Goal: Task Accomplishment & Management: Manage account settings

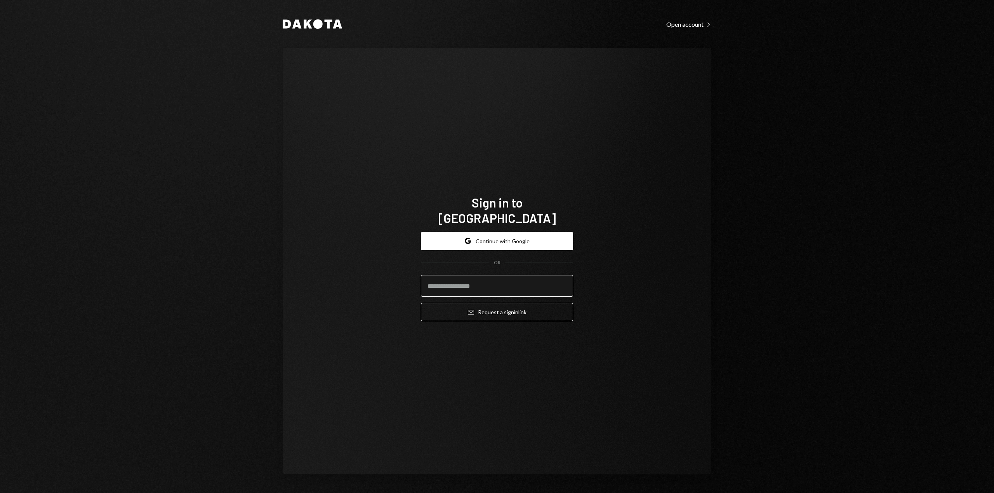
click at [438, 277] on input "email" at bounding box center [497, 286] width 152 height 22
type input "**********"
click at [485, 305] on button "Email Request a sign in link" at bounding box center [497, 312] width 152 height 18
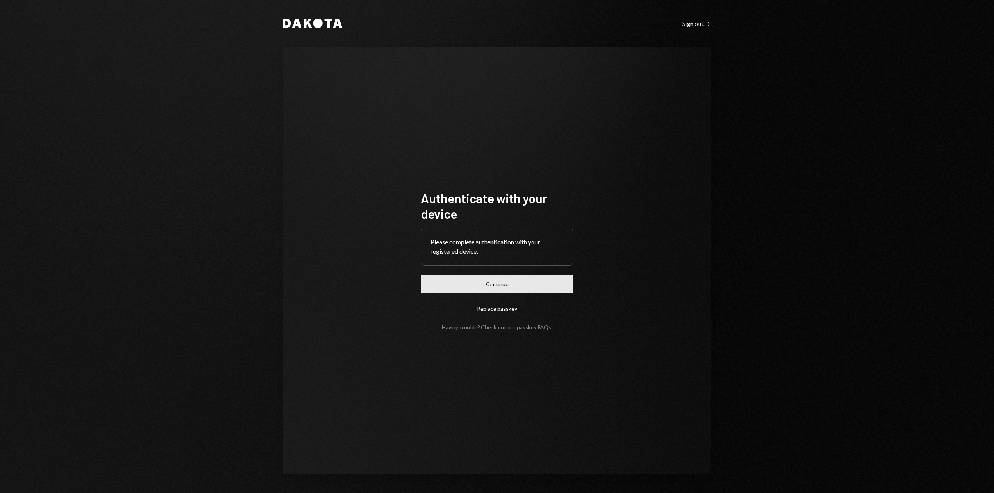
click at [516, 283] on button "Continue" at bounding box center [497, 284] width 152 height 18
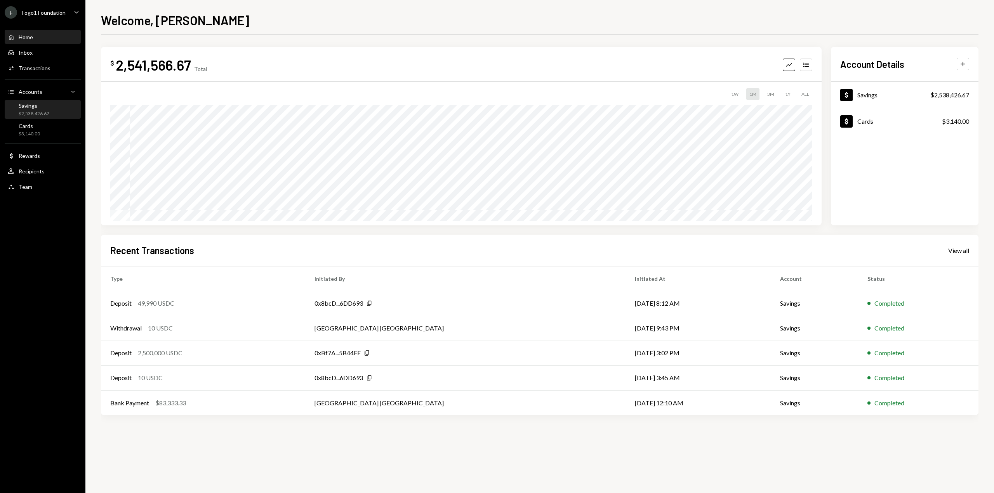
click at [57, 116] on div "Savings $2,538,426.67" at bounding box center [43, 109] width 70 height 15
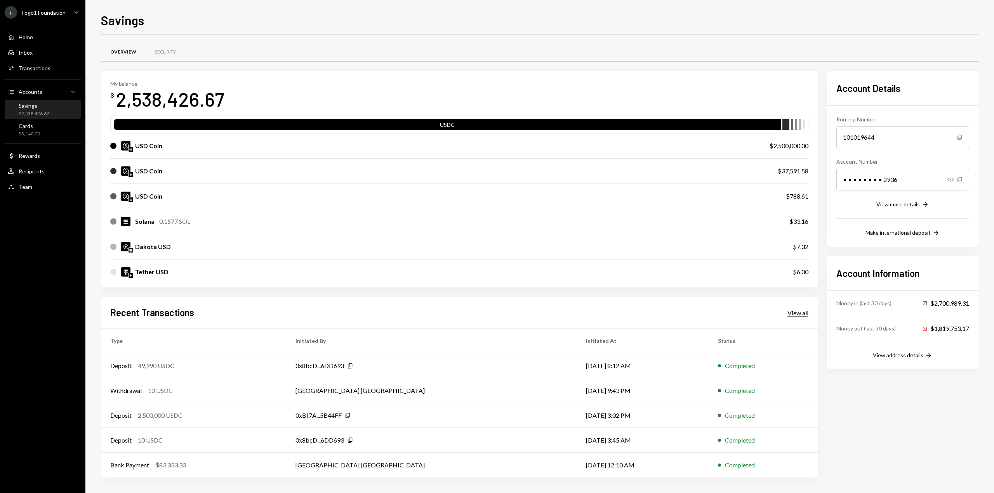
click at [796, 316] on div "View all" at bounding box center [797, 313] width 21 height 8
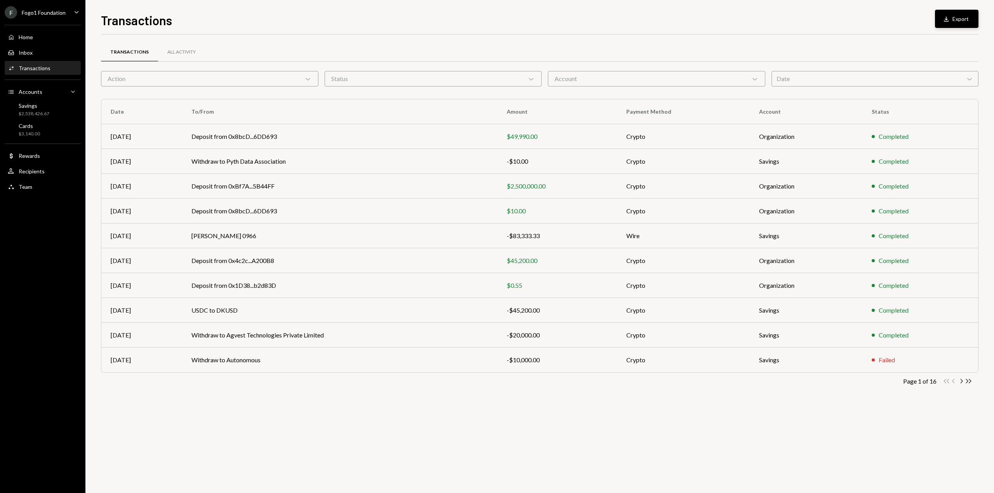
click at [955, 14] on button "Download Export" at bounding box center [956, 19] width 43 height 18
click at [462, 133] on td "Deposit from 0x8bcD...6DD693" at bounding box center [339, 136] width 315 height 25
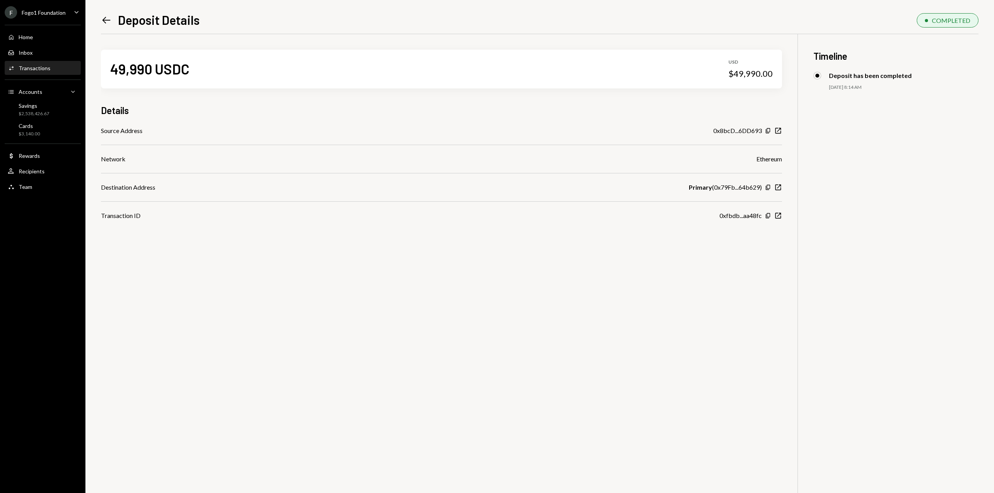
click at [101, 26] on div "Left Arrow" at bounding box center [106, 20] width 11 height 11
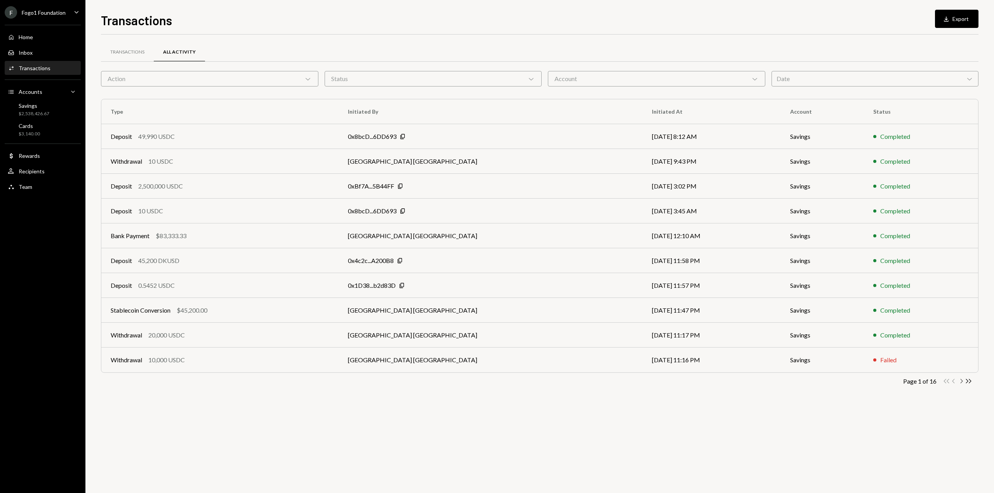
click at [961, 378] on icon "Chevron Right" at bounding box center [960, 381] width 7 height 7
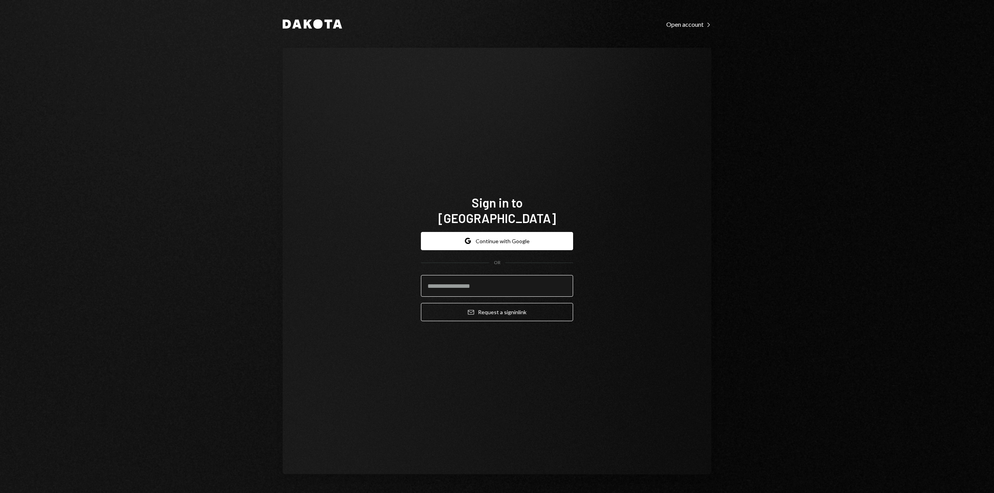
click at [501, 284] on input "email" at bounding box center [497, 286] width 152 height 22
type input "**********"
click at [503, 305] on button "Email Request a sign in link" at bounding box center [497, 312] width 152 height 18
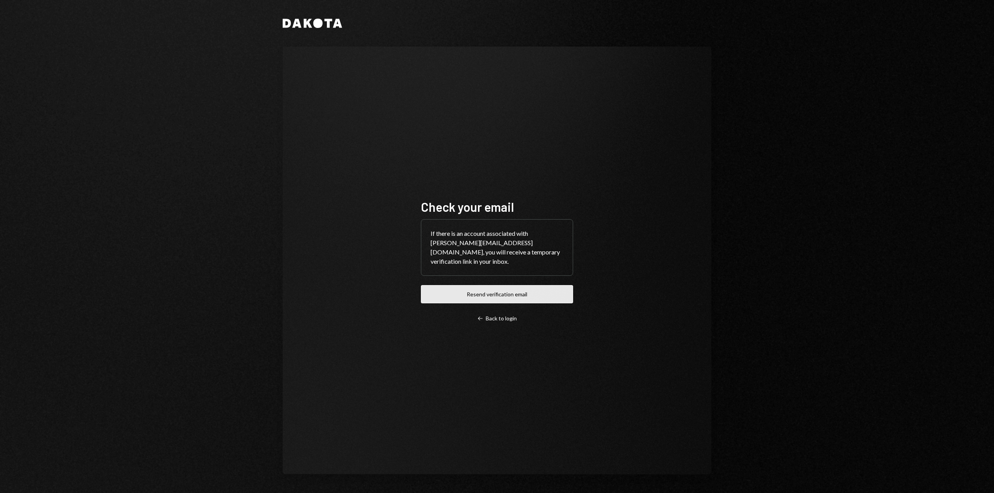
click at [536, 294] on button "Resend verification email" at bounding box center [497, 294] width 152 height 18
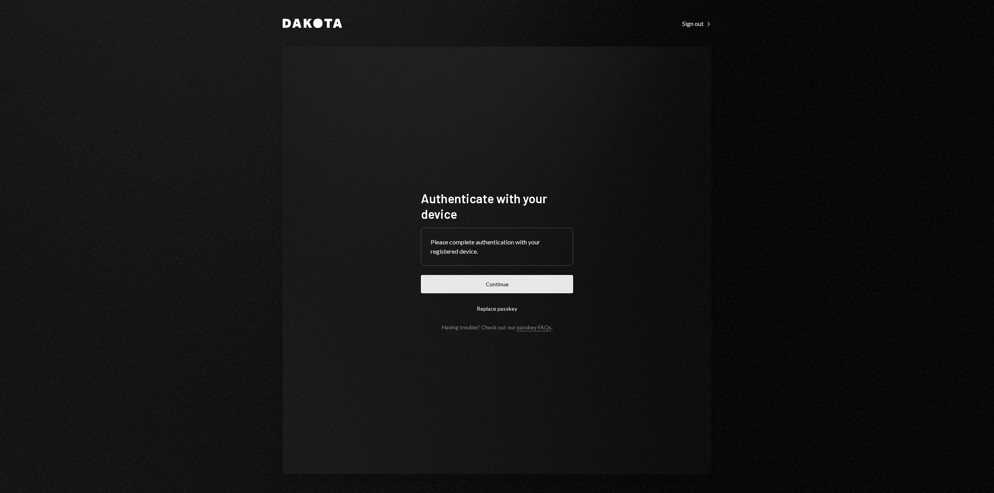
click at [547, 281] on button "Continue" at bounding box center [497, 284] width 152 height 18
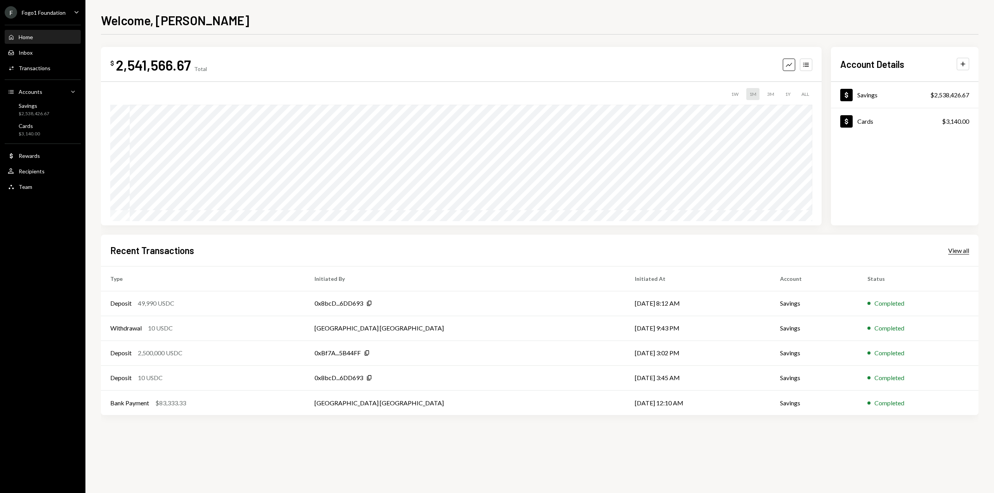
click at [956, 251] on div "View all" at bounding box center [958, 251] width 21 height 8
